Goal: Navigation & Orientation: Find specific page/section

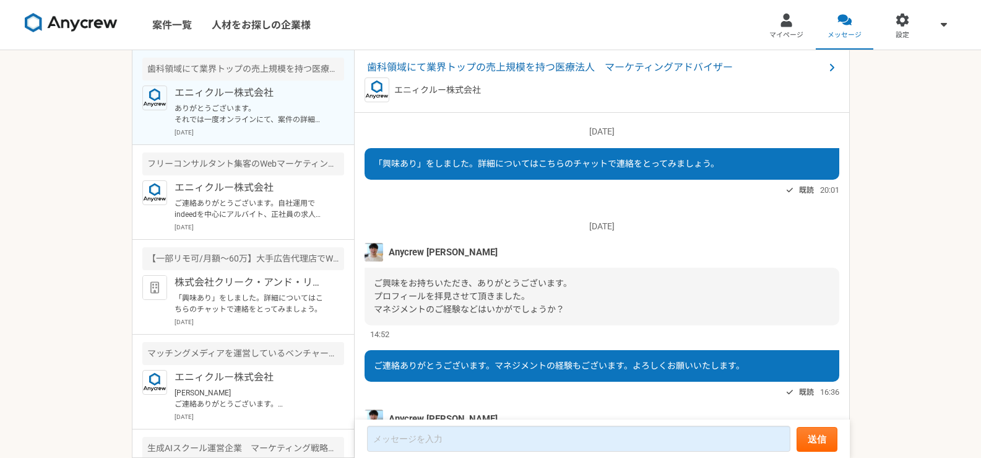
scroll to position [149, 0]
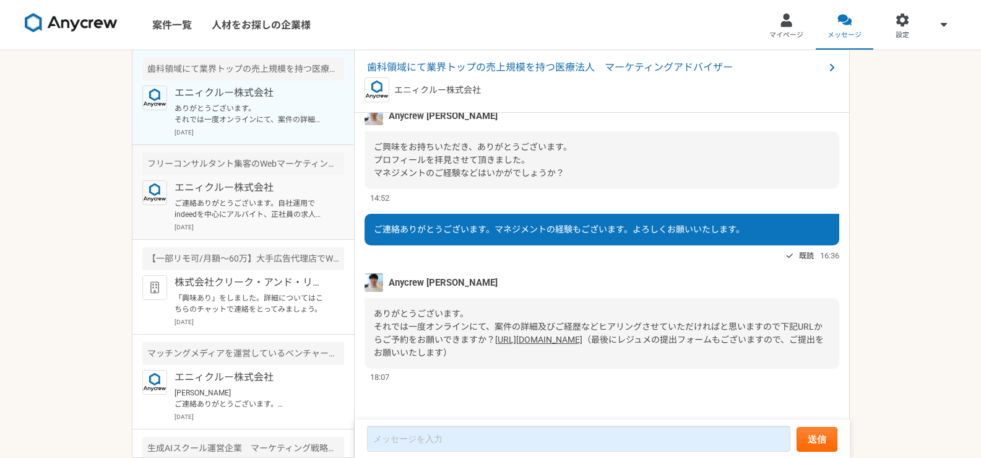
click at [242, 185] on p "エニィクルー株式会社" at bounding box center [251, 187] width 153 height 15
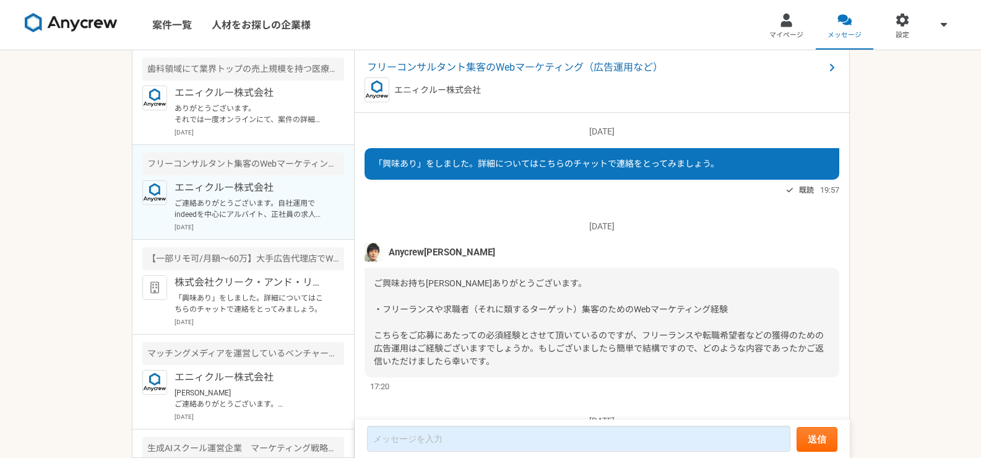
scroll to position [116, 0]
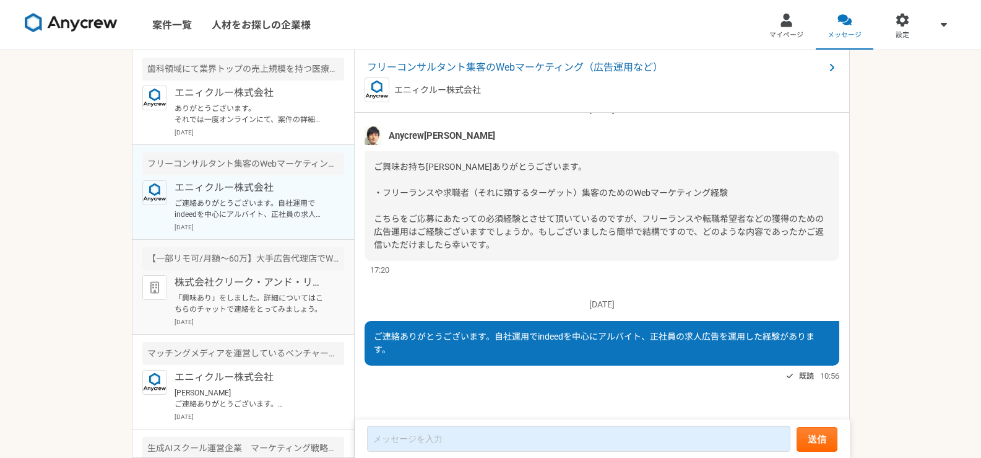
click at [222, 284] on p "株式会社クリーク・アンド・リバー社" at bounding box center [251, 282] width 153 height 15
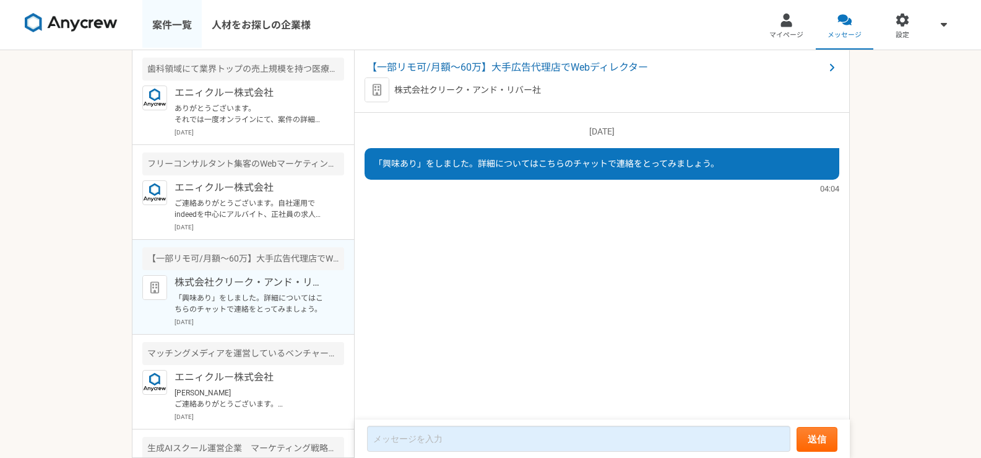
click at [171, 26] on link "案件一覧" at bounding box center [171, 25] width 59 height 50
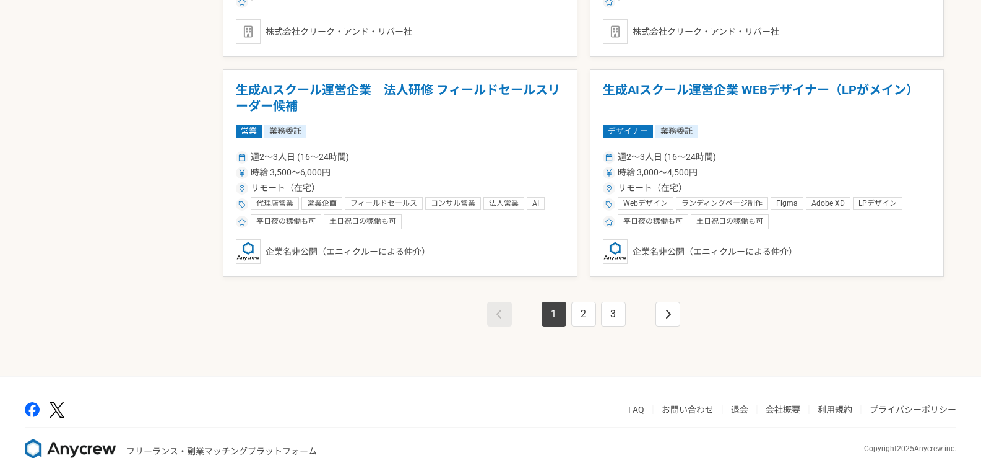
scroll to position [2185, 0]
